Goal: Task Accomplishment & Management: Use online tool/utility

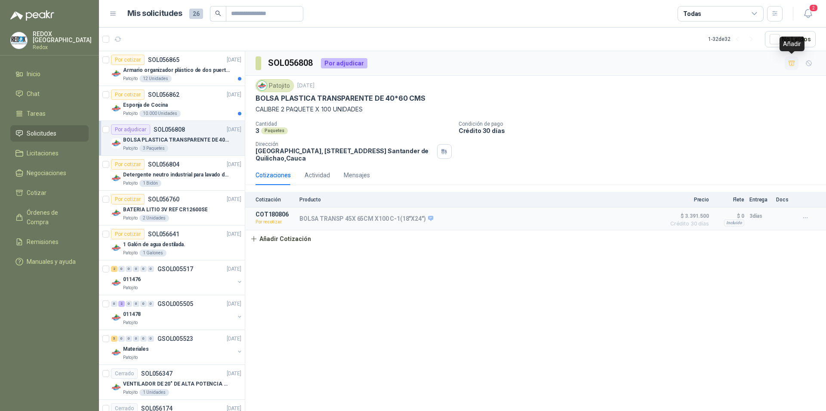
click at [792, 64] on icon "button" at bounding box center [791, 63] width 6 height 5
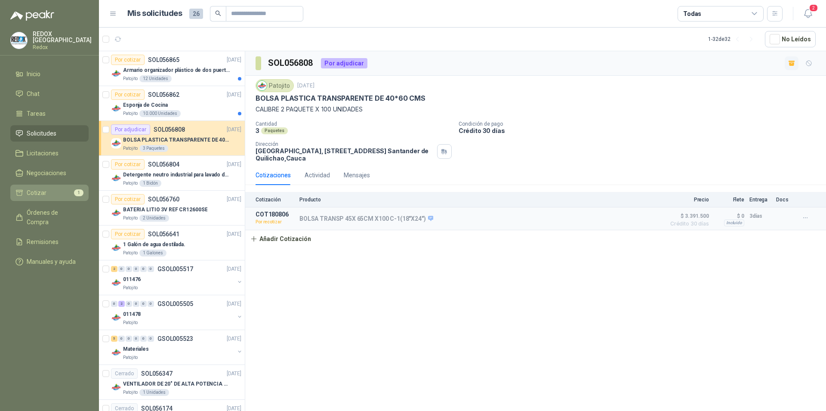
click at [36, 189] on span "Cotizar" at bounding box center [37, 192] width 20 height 9
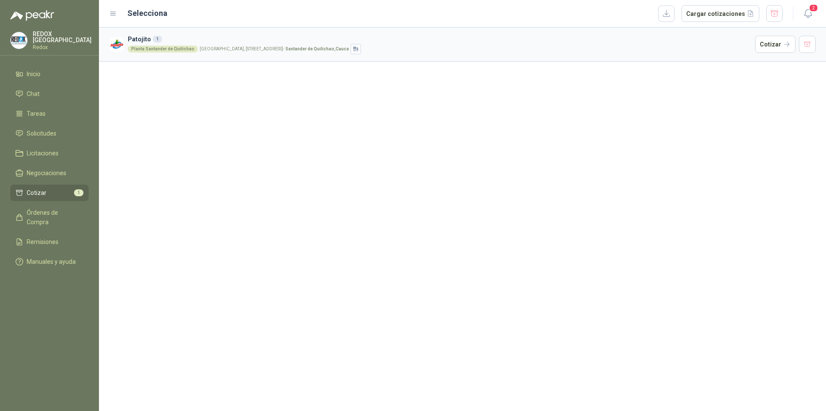
click at [589, 46] on div "Planta [GEOGRAPHIC_DATA], [STREET_ADDRESS]" at bounding box center [440, 49] width 624 height 10
click at [672, 16] on button "button" at bounding box center [666, 14] width 16 height 16
click at [717, 16] on button "Cargar cotizaciones" at bounding box center [720, 13] width 78 height 17
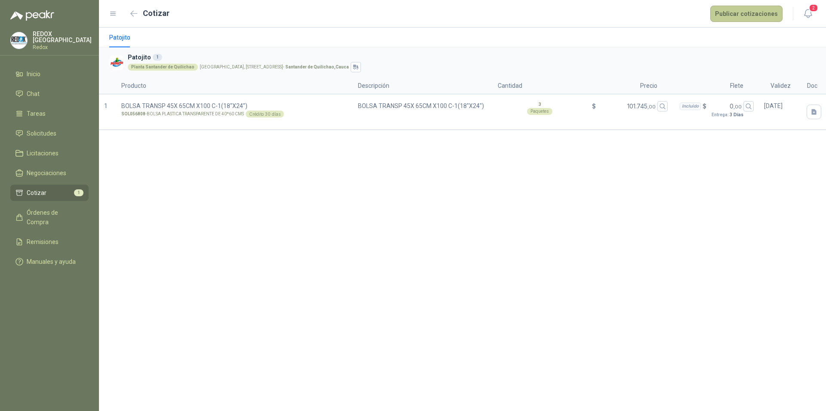
click at [750, 14] on button "Publicar cotizaciones" at bounding box center [746, 14] width 72 height 16
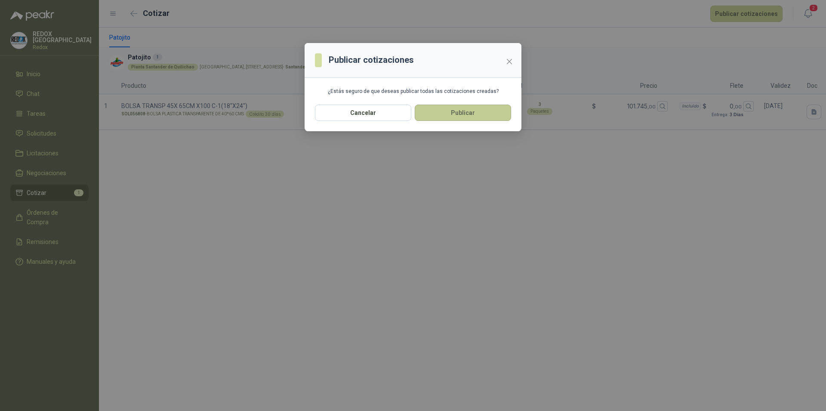
click at [473, 111] on button "Publicar" at bounding box center [463, 113] width 96 height 16
